Goal: Information Seeking & Learning: Find specific fact

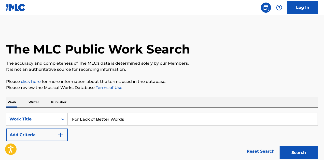
type input "For Lack of Better Words"
click at [279, 147] on button "Search" at bounding box center [298, 153] width 38 height 13
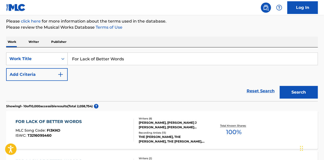
scroll to position [63, 0]
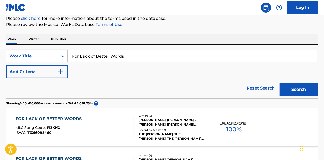
click at [97, 129] on div "FOR LACK OF BETTER WORDS MLC Song Code : FI3KKO ISWC : T3216095460" at bounding box center [75, 127] width 119 height 23
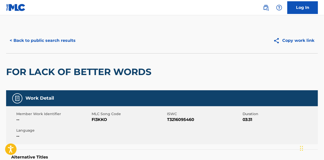
click at [51, 38] on button "< Back to public search results" at bounding box center [42, 40] width 73 height 13
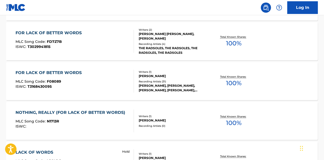
scroll to position [189, 0]
click at [100, 82] on div "FOR LACK OF BETTER WORDS MLC Song Code : F08089 ISWC : T3168430095" at bounding box center [75, 81] width 119 height 23
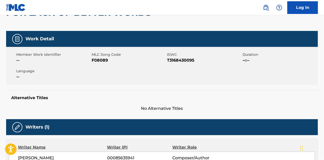
scroll to position [55, 0]
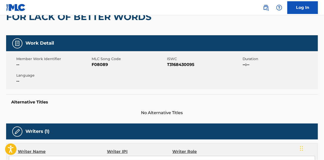
click at [105, 65] on span "F08089" at bounding box center [129, 65] width 74 height 6
copy span "F08089"
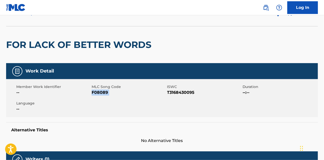
scroll to position [0, 0]
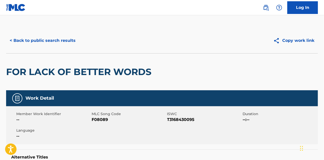
click at [39, 52] on div "< Back to public search results Copy work link" at bounding box center [162, 40] width 312 height 25
click at [45, 38] on button "< Back to public search results" at bounding box center [42, 40] width 73 height 13
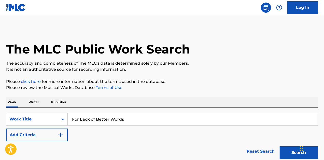
click at [116, 114] on input "For Lack of Better Words" at bounding box center [193, 119] width 250 height 12
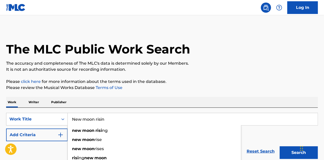
click at [279, 147] on button "Search" at bounding box center [298, 153] width 38 height 13
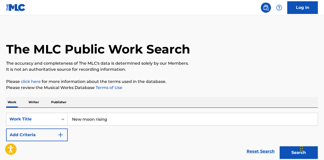
click at [126, 112] on div "SearchWithCriteriab02cc29b-5450-4e74-872a-b8c87bf07310 Work Title New moon risi…" at bounding box center [162, 135] width 312 height 54
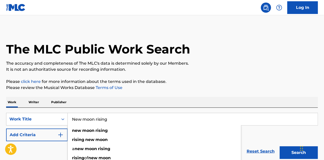
click at [126, 114] on input "New moon rising" at bounding box center [193, 119] width 250 height 12
paste input ""Sail On Little Girl""
click at [279, 147] on button "Search" at bounding box center [298, 153] width 38 height 13
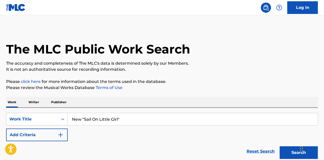
click at [132, 118] on input "New "Sail On Little Girl"" at bounding box center [193, 119] width 250 height 12
drag, startPoint x: 85, startPoint y: 120, endPoint x: 38, endPoint y: 115, distance: 46.8
click at [38, 115] on div "SearchWithCriteriab02cc29b-5450-4e74-872a-b8c87bf07310 Work Title New "Sail On …" at bounding box center [162, 119] width 312 height 13
click at [128, 118] on input "Sail On Little Girl"" at bounding box center [193, 119] width 250 height 12
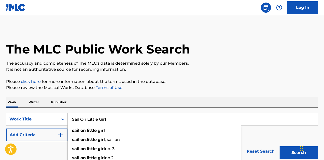
type input "Sail On Little Girl"
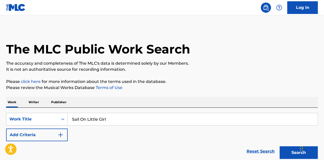
click at [31, 133] on button "Add Criteria" at bounding box center [37, 135] width 62 height 13
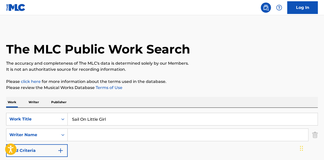
click at [104, 132] on input "Search Form" at bounding box center [188, 135] width 240 height 12
type input "i"
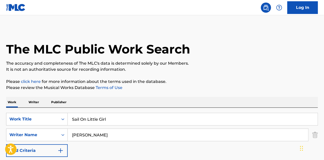
click at [102, 135] on input "[PERSON_NAME]" at bounding box center [188, 135] width 240 height 12
type input "g"
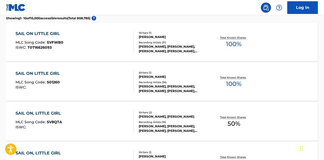
scroll to position [164, 0]
click at [123, 92] on div "SAIL ON LITTLE GIRL MLC Song Code : S01260 ISWC :" at bounding box center [75, 82] width 119 height 23
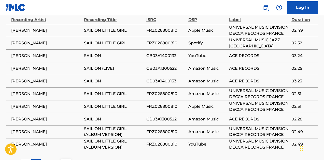
scroll to position [376, 0]
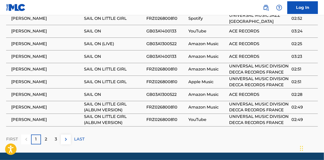
click at [52, 135] on div "3" at bounding box center [56, 140] width 10 height 10
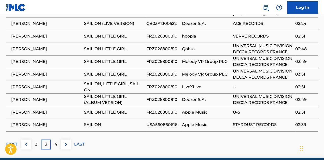
click at [56, 140] on div "4" at bounding box center [56, 145] width 10 height 10
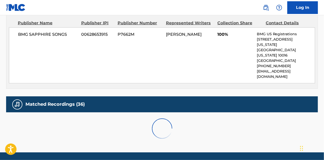
scroll to position [325, 0]
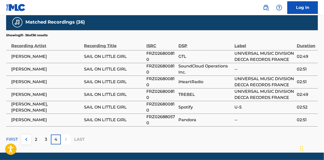
click at [39, 135] on div "2" at bounding box center [36, 140] width 10 height 10
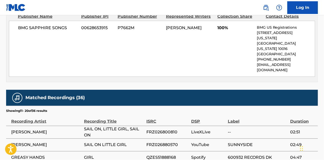
scroll to position [0, 0]
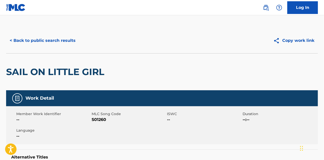
click at [38, 35] on button "< Back to public search results" at bounding box center [42, 40] width 73 height 13
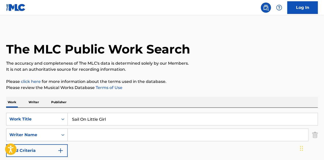
click at [51, 138] on div "Writer Name" at bounding box center [32, 135] width 52 height 10
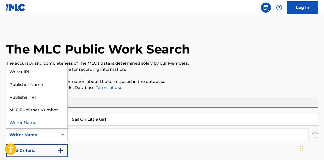
click at [51, 138] on div "Writer Name" at bounding box center [32, 135] width 52 height 10
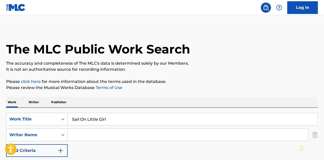
click at [56, 151] on button "Add Criteria" at bounding box center [37, 151] width 62 height 13
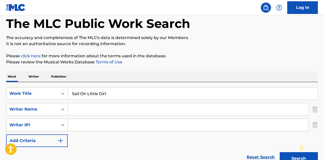
scroll to position [26, 0]
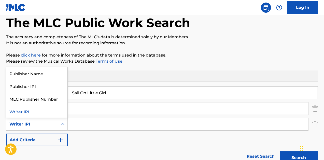
click at [60, 125] on div "Search Form" at bounding box center [62, 124] width 9 height 9
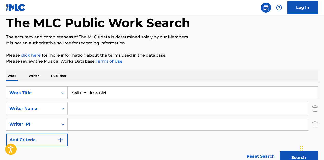
click at [60, 125] on div "Search Form" at bounding box center [62, 124] width 9 height 9
click at [57, 146] on button "Add Criteria" at bounding box center [37, 140] width 62 height 13
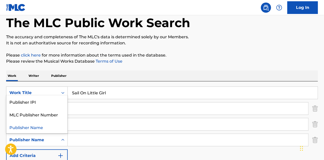
click at [60, 138] on div "Search Form" at bounding box center [62, 140] width 9 height 9
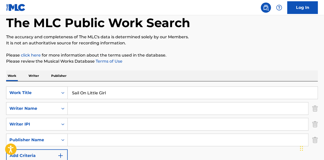
click at [60, 138] on div "Search Form" at bounding box center [62, 140] width 9 height 9
click at [56, 159] on button "Add Criteria" at bounding box center [37, 156] width 62 height 13
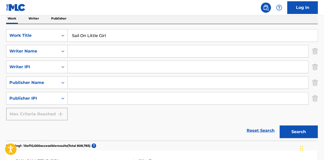
scroll to position [85, 0]
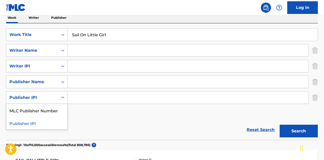
click at [48, 102] on div "Publisher IPI" at bounding box center [32, 98] width 52 height 10
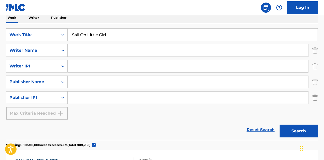
click at [48, 102] on div "Publisher IPI" at bounding box center [32, 98] width 52 height 10
click at [82, 54] on input "Search Form" at bounding box center [188, 51] width 240 height 12
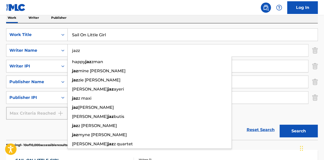
type input "jazz"
click at [279, 125] on button "Search" at bounding box center [298, 131] width 38 height 13
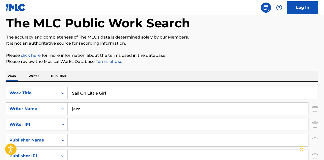
scroll to position [0, 0]
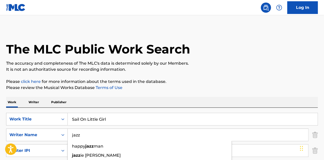
click at [117, 114] on input "Sail On Little Girl" at bounding box center [193, 119] width 250 height 12
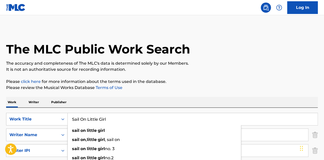
click at [117, 114] on input "Sail On Little Girl" at bounding box center [193, 119] width 250 height 12
paste input "I Want You By My Side"
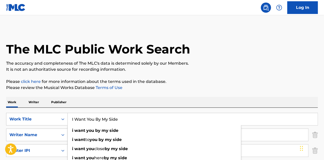
type input "I Want You By My Side"
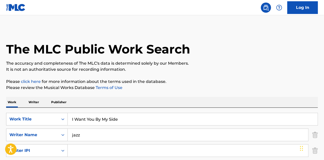
click at [115, 85] on p "Please review the Musical Works Database Terms of Use" at bounding box center [162, 88] width 312 height 6
click at [113, 131] on input "jazz" at bounding box center [188, 135] width 240 height 12
type input "[PERSON_NAME]"
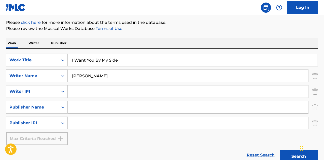
scroll to position [60, 0]
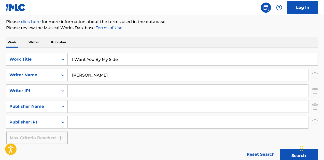
click at [112, 76] on input "[PERSON_NAME]" at bounding box center [188, 75] width 240 height 12
click at [279, 150] on button "Search" at bounding box center [298, 156] width 38 height 13
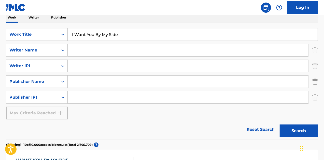
scroll to position [0, 0]
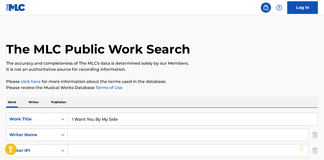
click at [130, 119] on input "I Want You By My Side" at bounding box center [193, 119] width 250 height 12
click at [130, 118] on input "I Want You By My Side" at bounding box center [193, 119] width 250 height 12
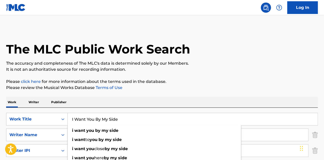
click at [130, 118] on input "I Want You By My Side" at bounding box center [193, 119] width 250 height 12
paste input "Good Old 51 Highway"
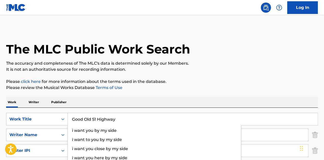
type input "Good Old 51 Highway"
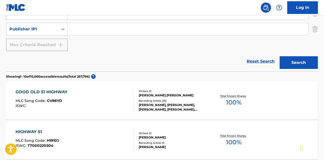
scroll to position [154, 0]
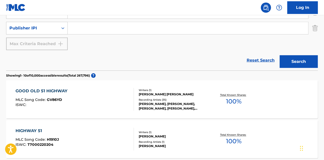
click at [121, 101] on div "GOOD OLD 51 HIGHWAY MLC Song Code : GV86YD ISWC :" at bounding box center [75, 99] width 119 height 23
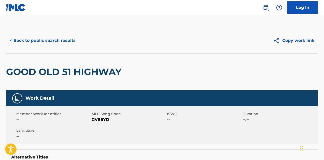
click at [101, 120] on span "GV86YD" at bounding box center [129, 120] width 74 height 6
copy span "GV86YD"
click at [69, 45] on button "< Back to public search results" at bounding box center [42, 40] width 73 height 13
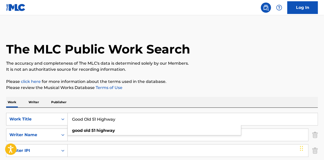
drag, startPoint x: 143, startPoint y: 122, endPoint x: 129, endPoint y: 121, distance: 14.6
click at [129, 121] on input "Good Old 51 Highway" at bounding box center [193, 119] width 250 height 12
paste input "I'm Gonna Get It"
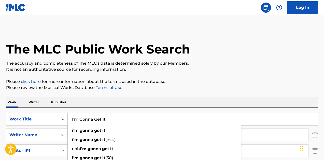
type input "I'm Gonna Get It"
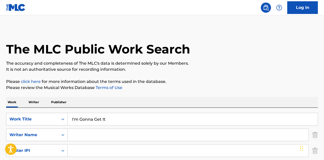
click at [90, 139] on input "Search Form" at bounding box center [188, 135] width 240 height 12
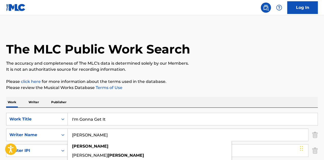
type input "[PERSON_NAME]"
click at [132, 115] on input "I'm Gonna Get It" at bounding box center [193, 119] width 250 height 12
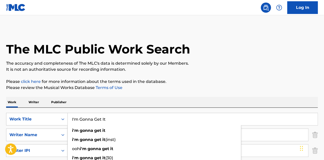
click at [132, 115] on input "I'm Gonna Get It" at bounding box center [193, 119] width 250 height 12
paste input "Reefer Head Woman"
type input "Reefer Head Woman"
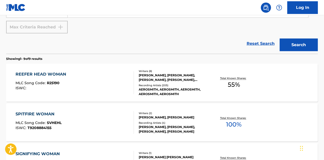
scroll to position [171, 0]
click at [114, 82] on div "REEFER HEAD WOMAN MLC Song Code : R25190 ISWC :" at bounding box center [75, 82] width 119 height 23
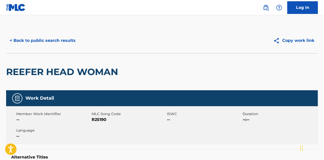
click at [63, 46] on button "< Back to public search results" at bounding box center [42, 40] width 73 height 13
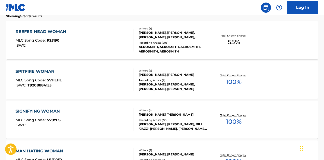
scroll to position [210, 0]
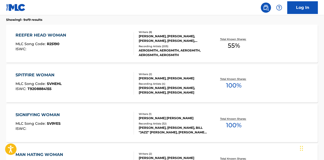
click at [120, 48] on div "REEFER HEAD WOMAN MLC Song Code : R25190 ISWC :" at bounding box center [75, 43] width 119 height 23
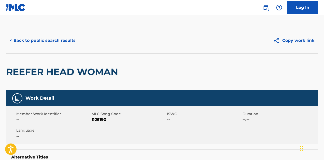
click at [32, 35] on button "< Back to public search results" at bounding box center [42, 40] width 73 height 13
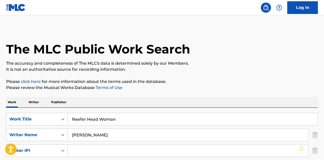
click at [132, 117] on input "Reefer Head Woman" at bounding box center [193, 119] width 250 height 12
paste input "Tchu Tchu Tcha"
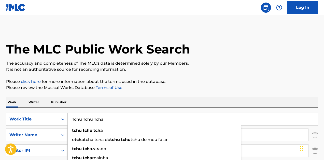
type input "Tchu Tchu Tcha"
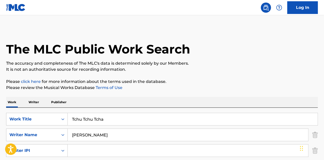
click at [122, 141] on input "[PERSON_NAME]" at bounding box center [188, 135] width 240 height 12
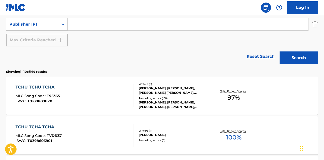
scroll to position [158, 0]
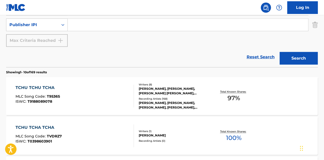
click at [117, 102] on div "TCHU TCHU TCHA MLC Song Code : T9536S ISWC : T9188089078" at bounding box center [75, 96] width 119 height 23
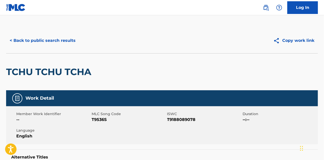
click at [58, 43] on button "< Back to public search results" at bounding box center [42, 40] width 73 height 13
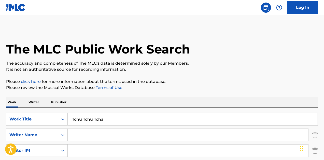
click at [99, 122] on input "Tchu Tchu Tcha" at bounding box center [193, 119] width 250 height 12
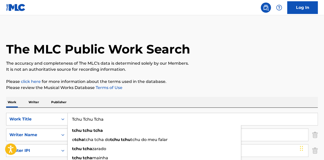
click at [99, 122] on input "Tchu Tchu Tcha" at bounding box center [193, 119] width 250 height 12
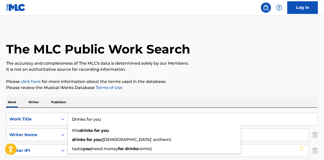
type input "Drinks for you"
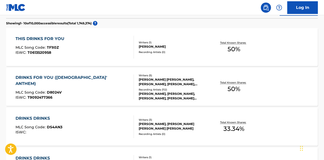
scroll to position [207, 0]
click at [114, 86] on div "DRINKS FOR YOU ([DEMOGRAPHIC_DATA]' ANTHEM) MLC Song Code : D8024V ISWC : T9092…" at bounding box center [75, 87] width 119 height 25
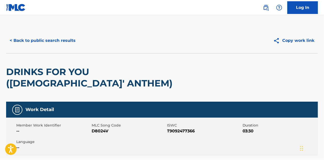
click at [33, 31] on div "< Back to public search results Copy work link" at bounding box center [162, 40] width 312 height 25
click at [33, 36] on button "< Back to public search results" at bounding box center [42, 40] width 73 height 13
